Goal: Navigation & Orientation: Find specific page/section

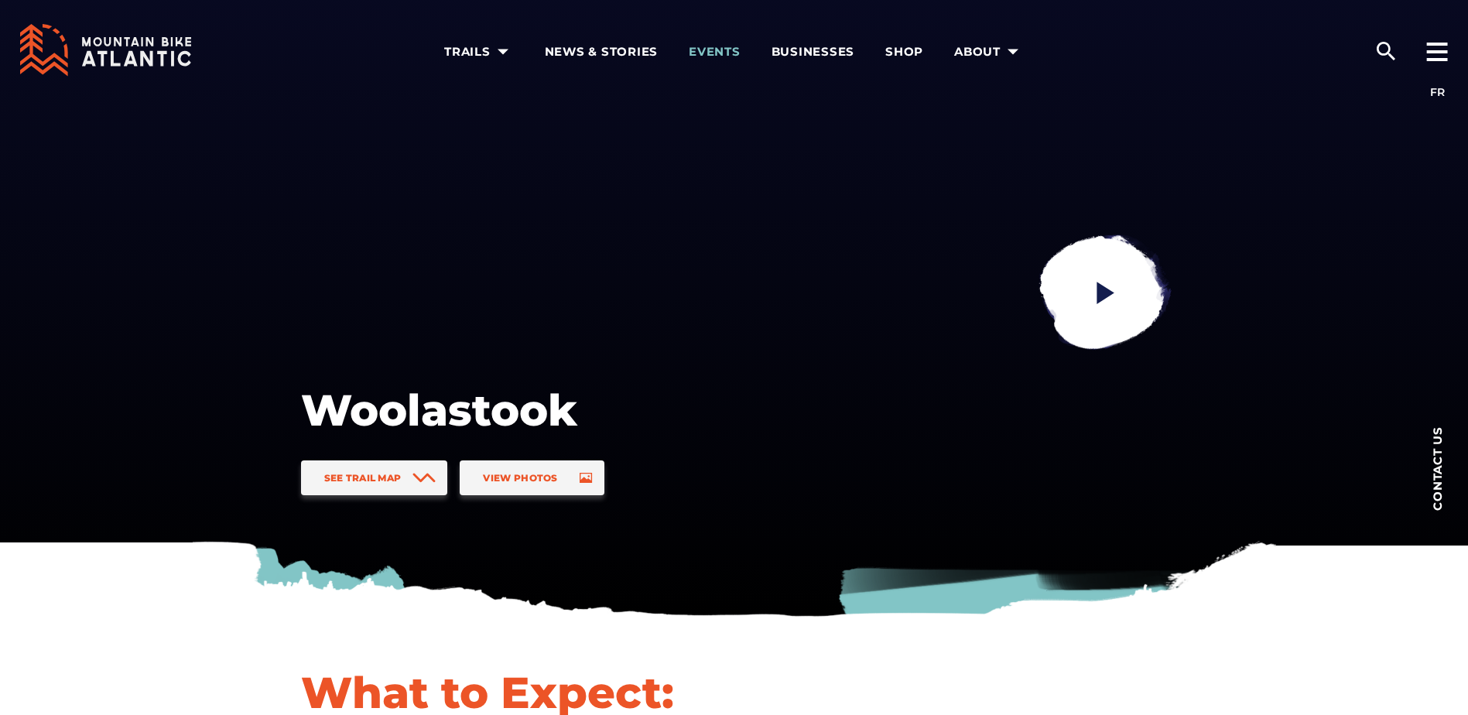
click at [709, 55] on span "Events" at bounding box center [715, 51] width 52 height 15
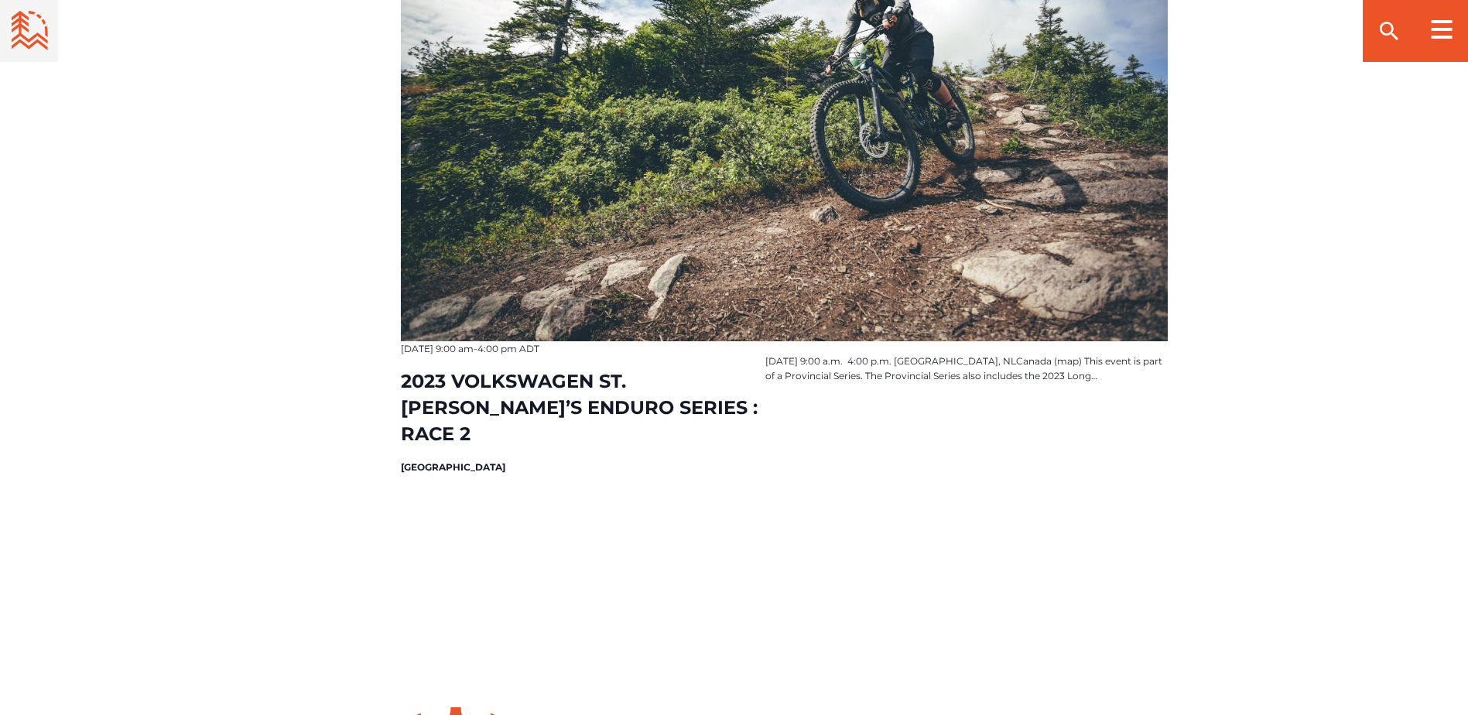
scroll to position [2552, 0]
click at [1441, 36] on rect at bounding box center [1441, 37] width 21 height 3
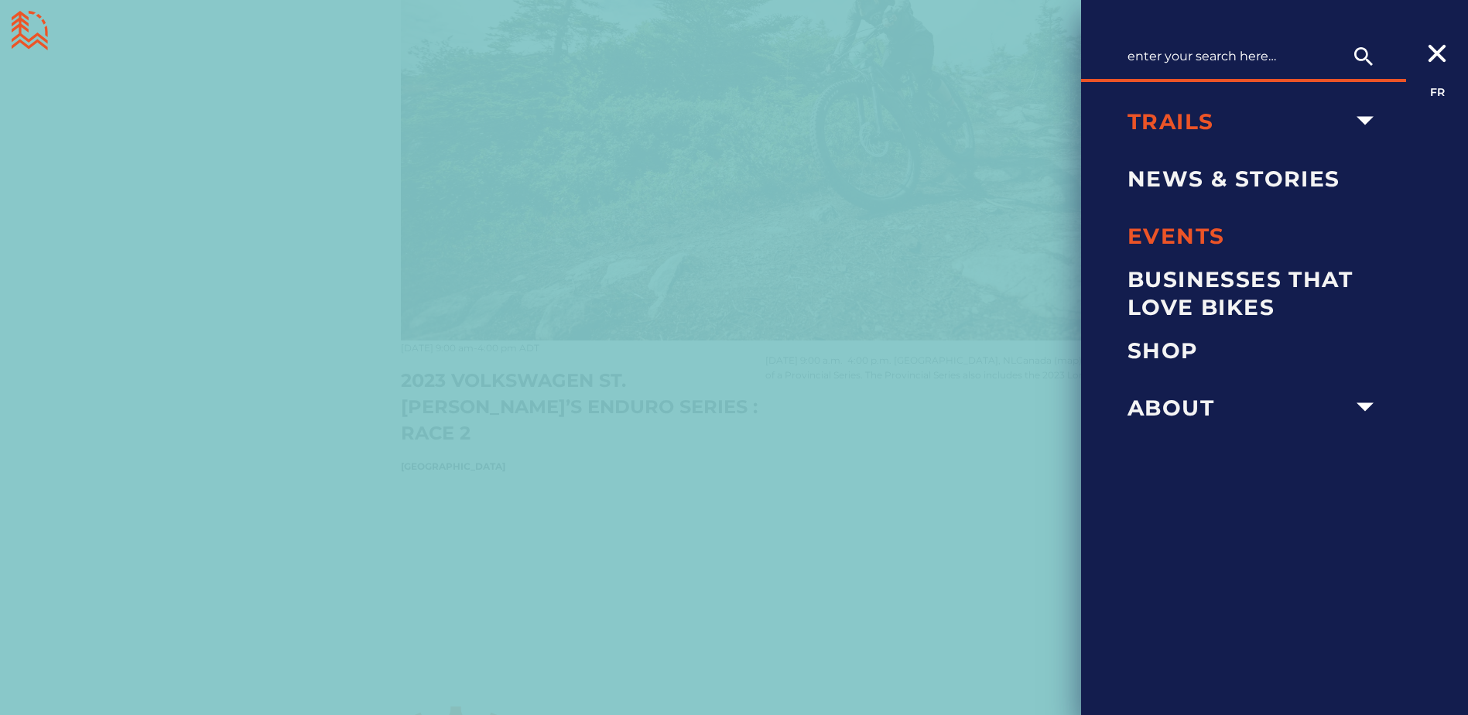
click at [1185, 125] on span "Trails" at bounding box center [1237, 122] width 220 height 28
